Goal: Check status: Check status

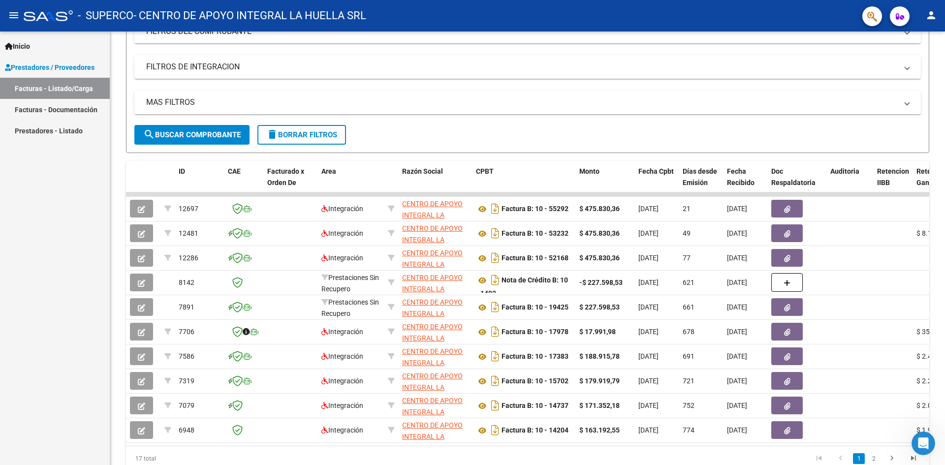
click at [77, 88] on link "Facturas - Listado/Carga" at bounding box center [55, 88] width 110 height 21
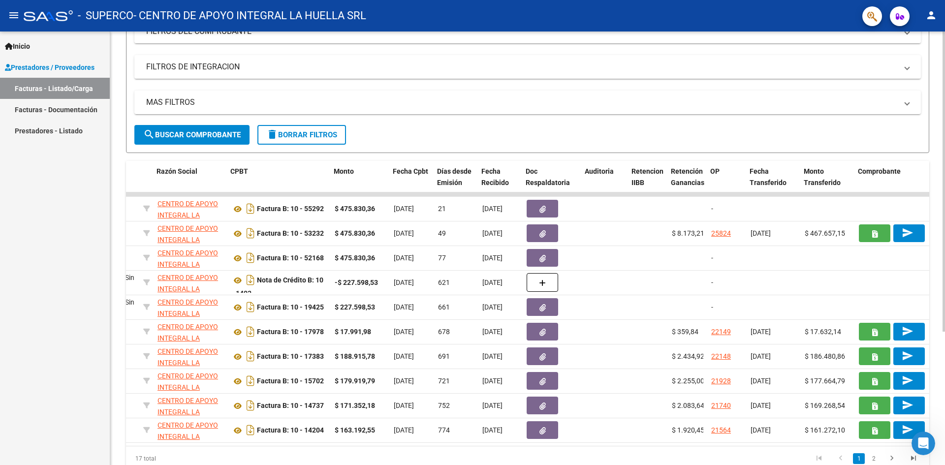
scroll to position [0, 272]
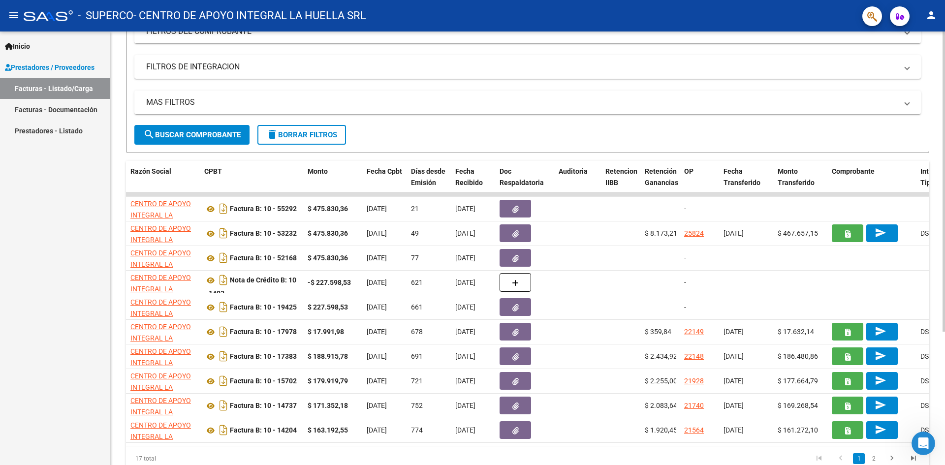
drag, startPoint x: 453, startPoint y: 450, endPoint x: 531, endPoint y: 453, distance: 78.3
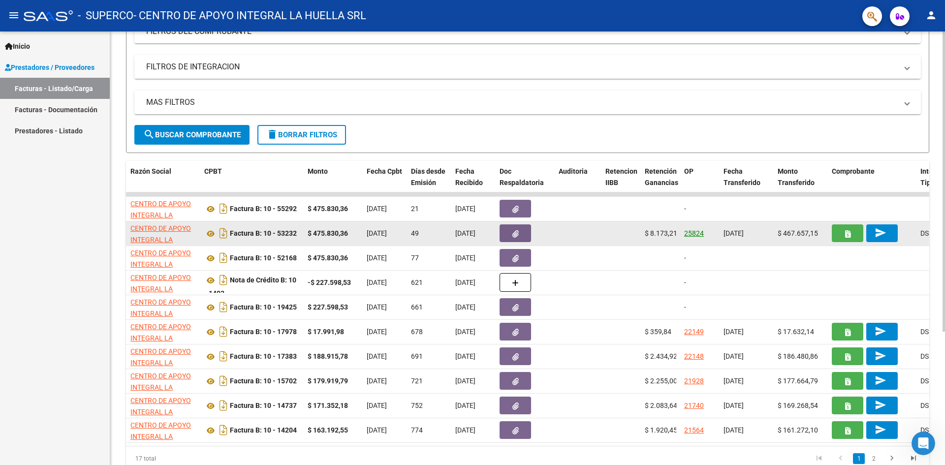
click at [692, 234] on link "25824" at bounding box center [694, 233] width 20 height 8
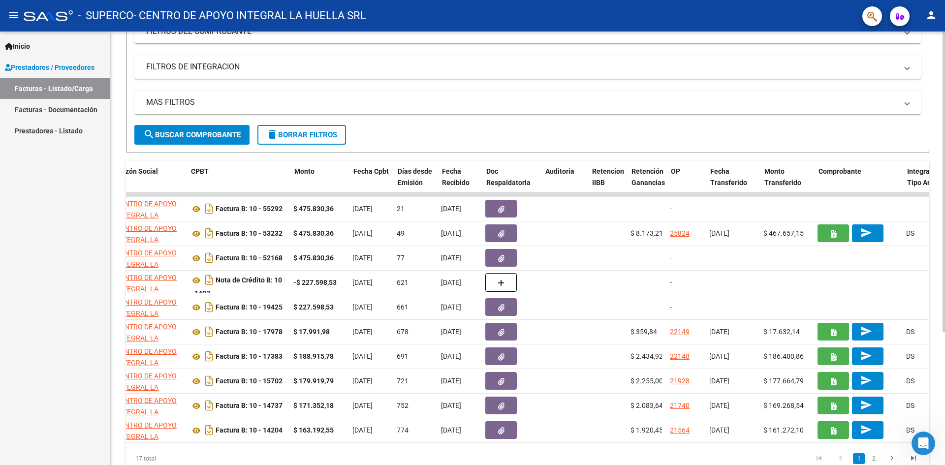
scroll to position [0, 285]
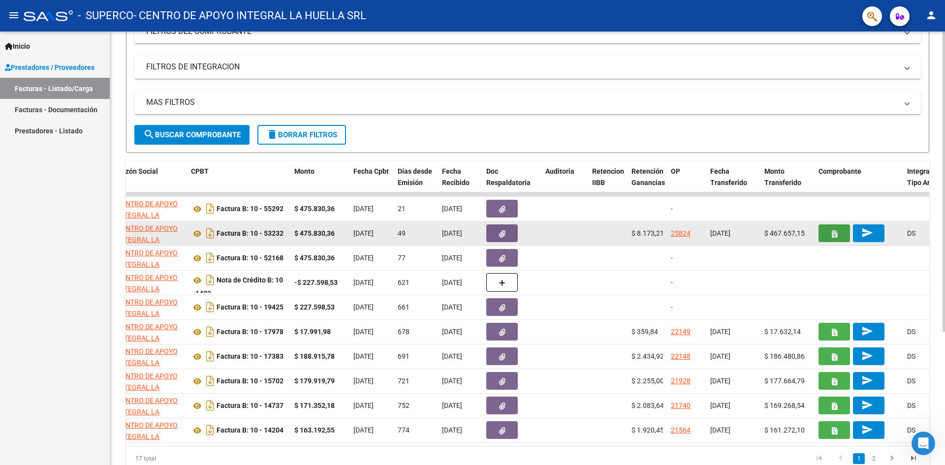
click at [834, 233] on icon "button" at bounding box center [834, 233] width 5 height 7
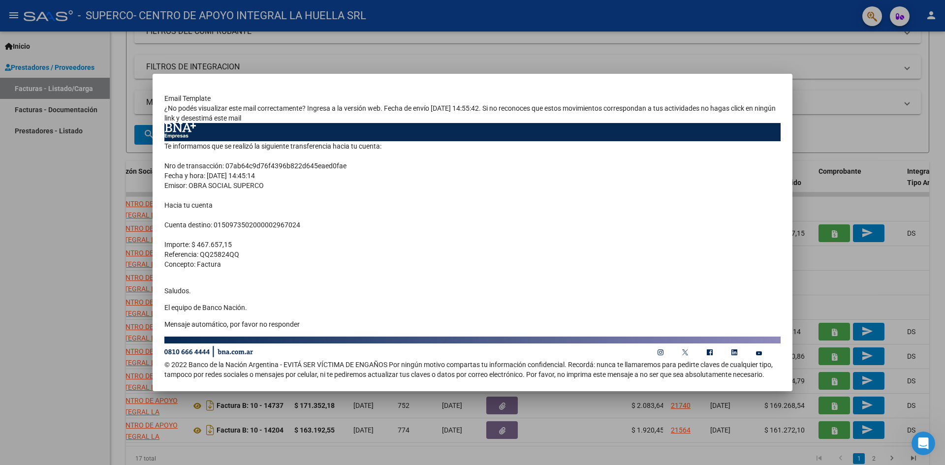
scroll to position [0, 0]
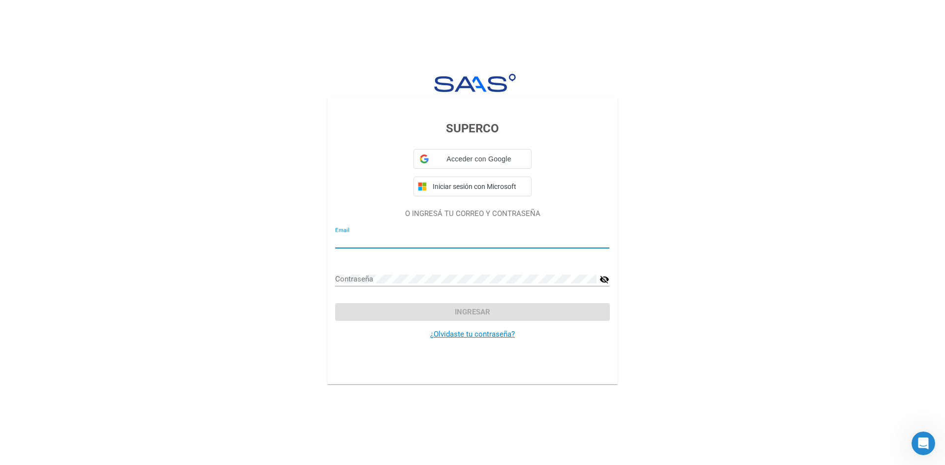
type input "[EMAIL_ADDRESS][DOMAIN_NAME]"
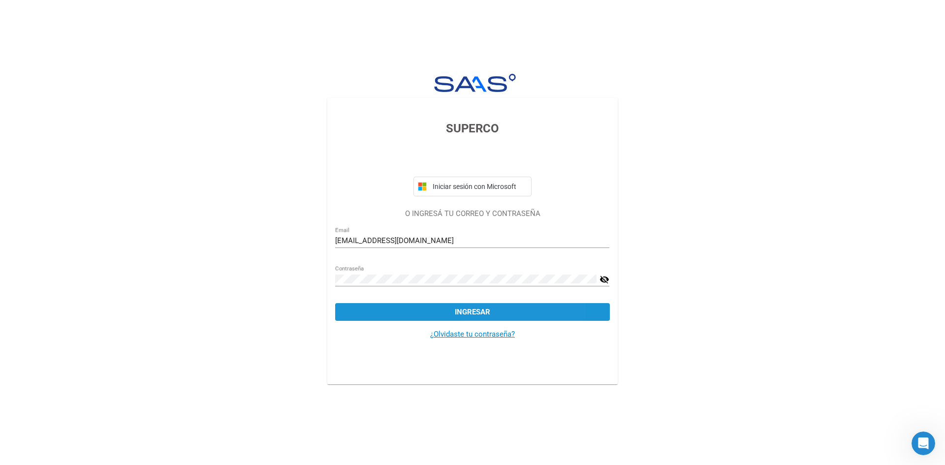
click at [484, 313] on span "Ingresar" at bounding box center [472, 312] width 35 height 9
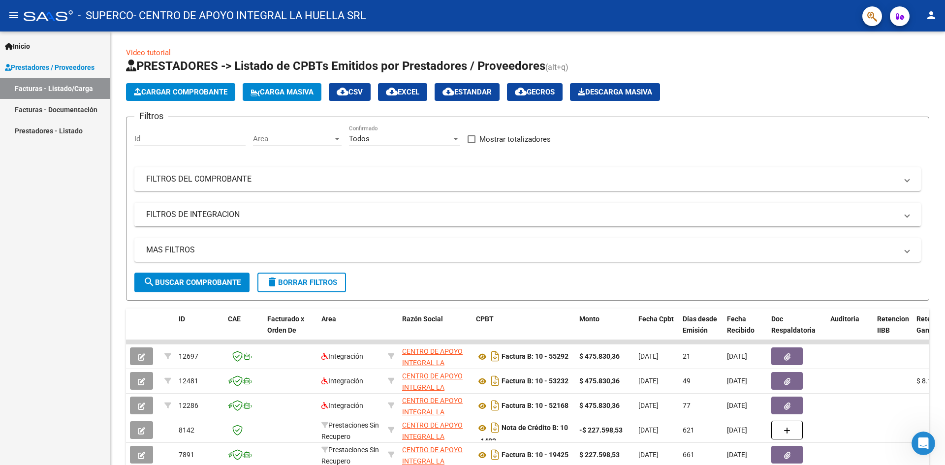
click at [81, 89] on link "Facturas - Listado/Carga" at bounding box center [55, 88] width 110 height 21
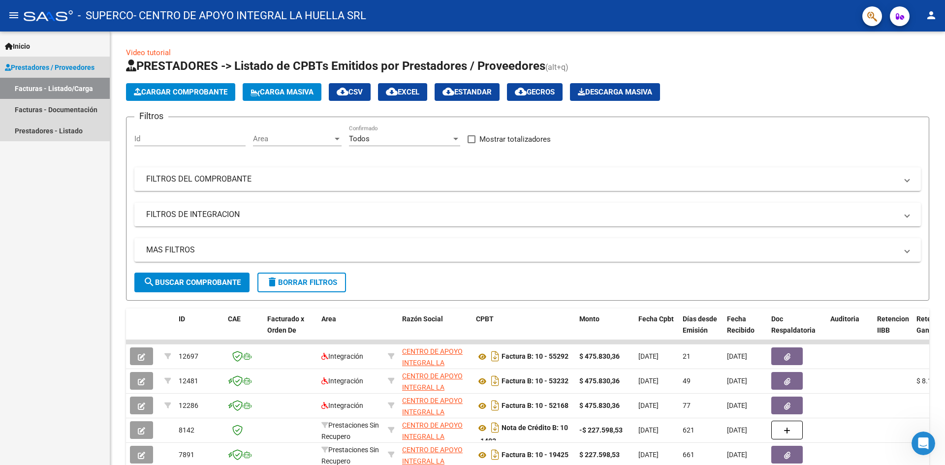
click at [81, 89] on link "Facturas - Listado/Carga" at bounding box center [55, 88] width 110 height 21
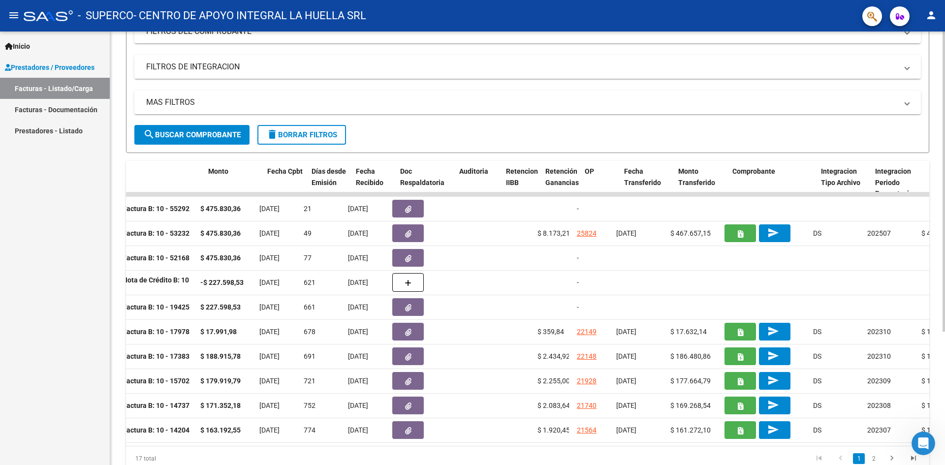
scroll to position [0, 371]
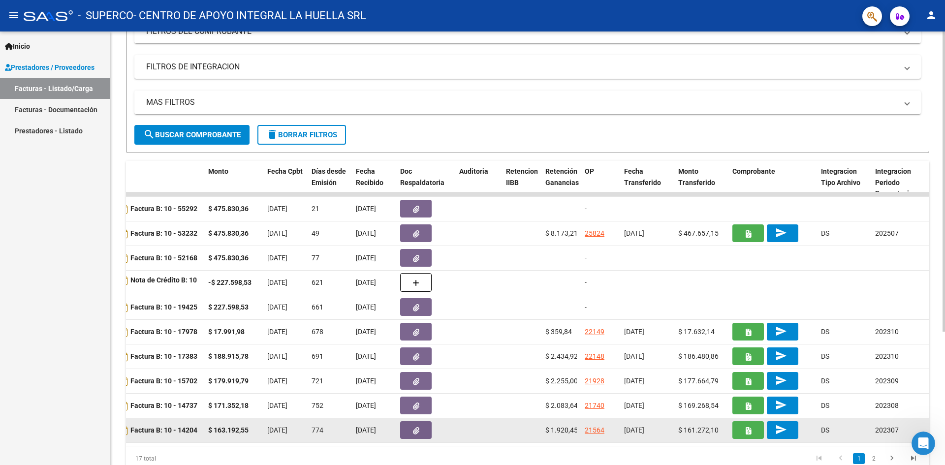
click at [334, 436] on div "774" at bounding box center [330, 430] width 36 height 11
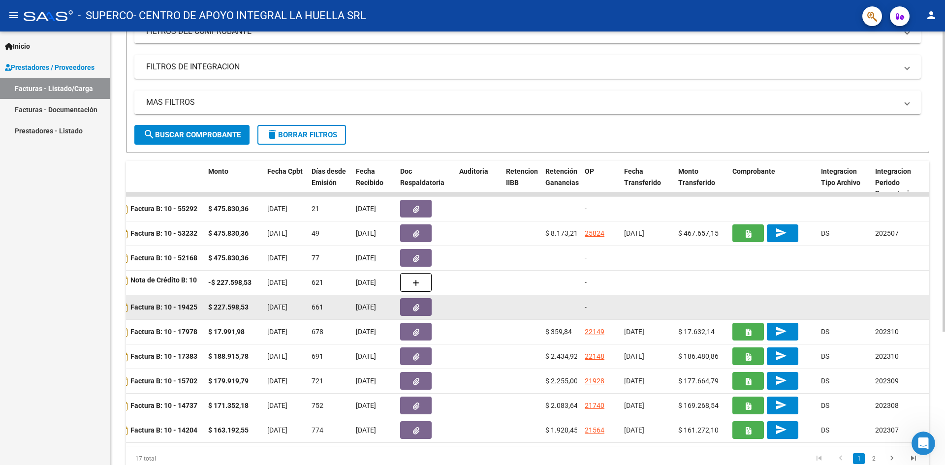
scroll to position [98, 0]
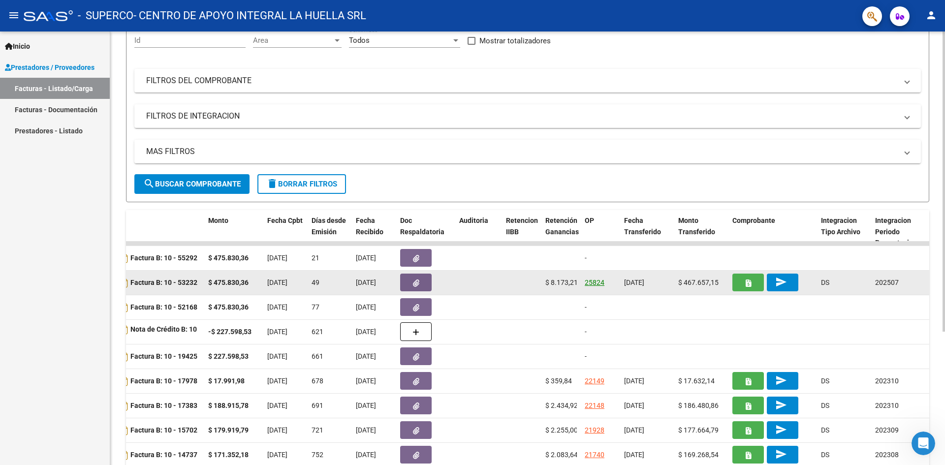
click at [591, 281] on link "25824" at bounding box center [595, 283] width 20 height 8
